Goal: Find specific page/section: Find specific page/section

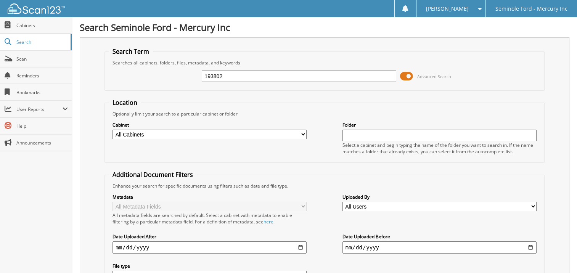
type input "193802"
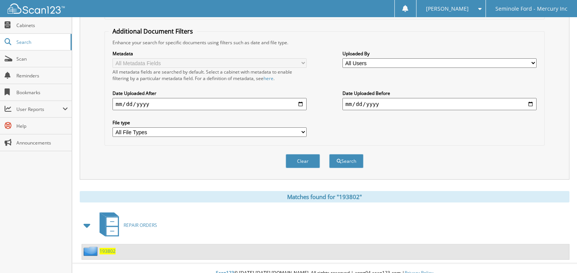
scroll to position [145, 0]
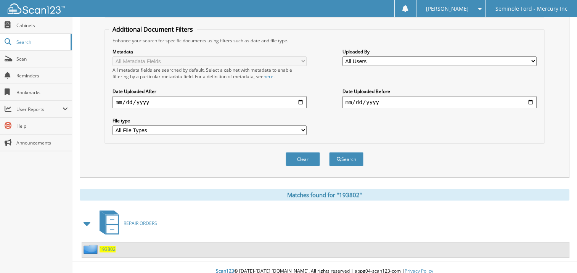
click at [109, 246] on span "193802" at bounding box center [108, 249] width 16 height 6
